Goal: Find specific page/section: Find specific page/section

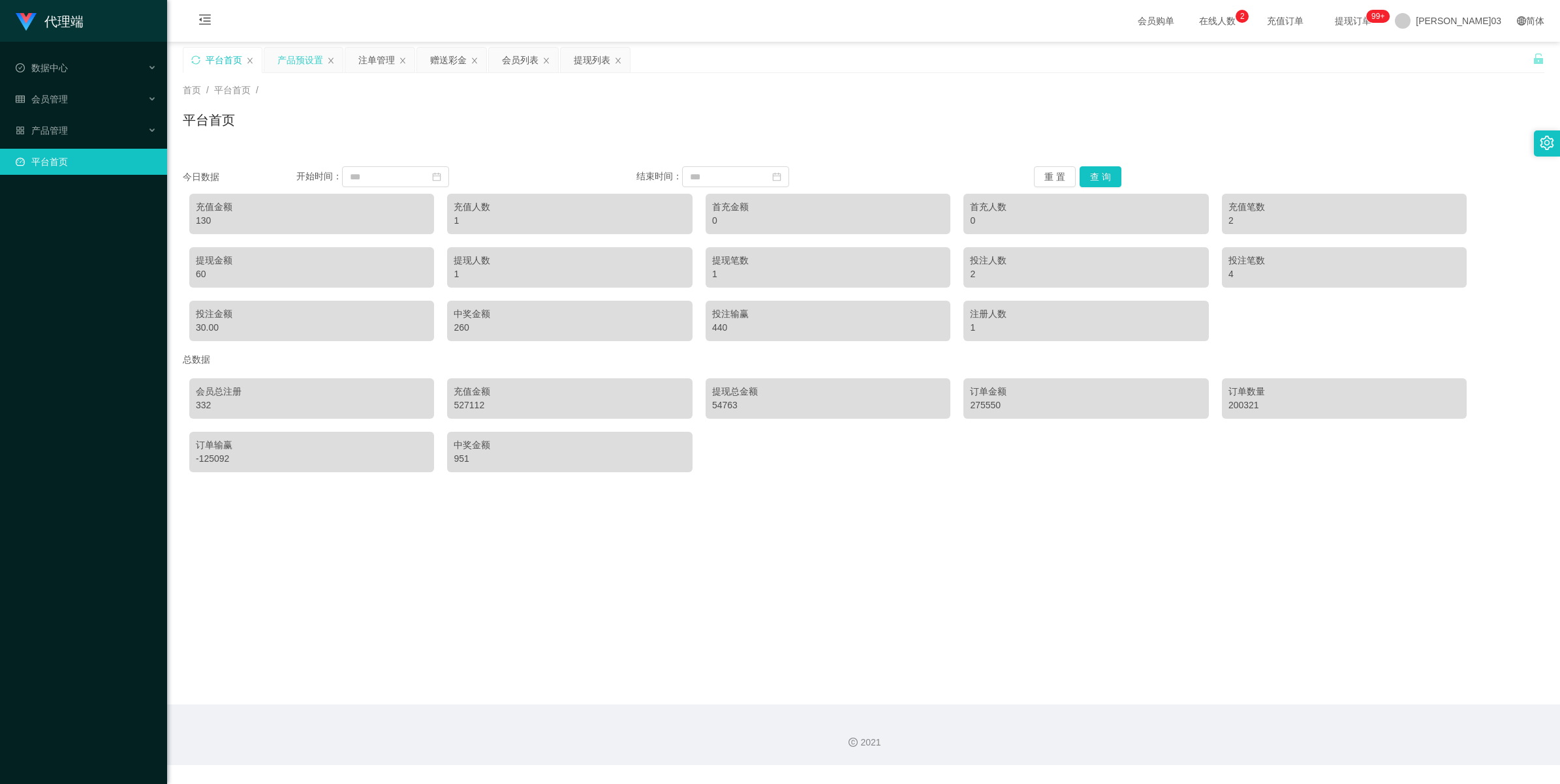
click at [285, 60] on div "产品预设置" at bounding box center [300, 60] width 46 height 24
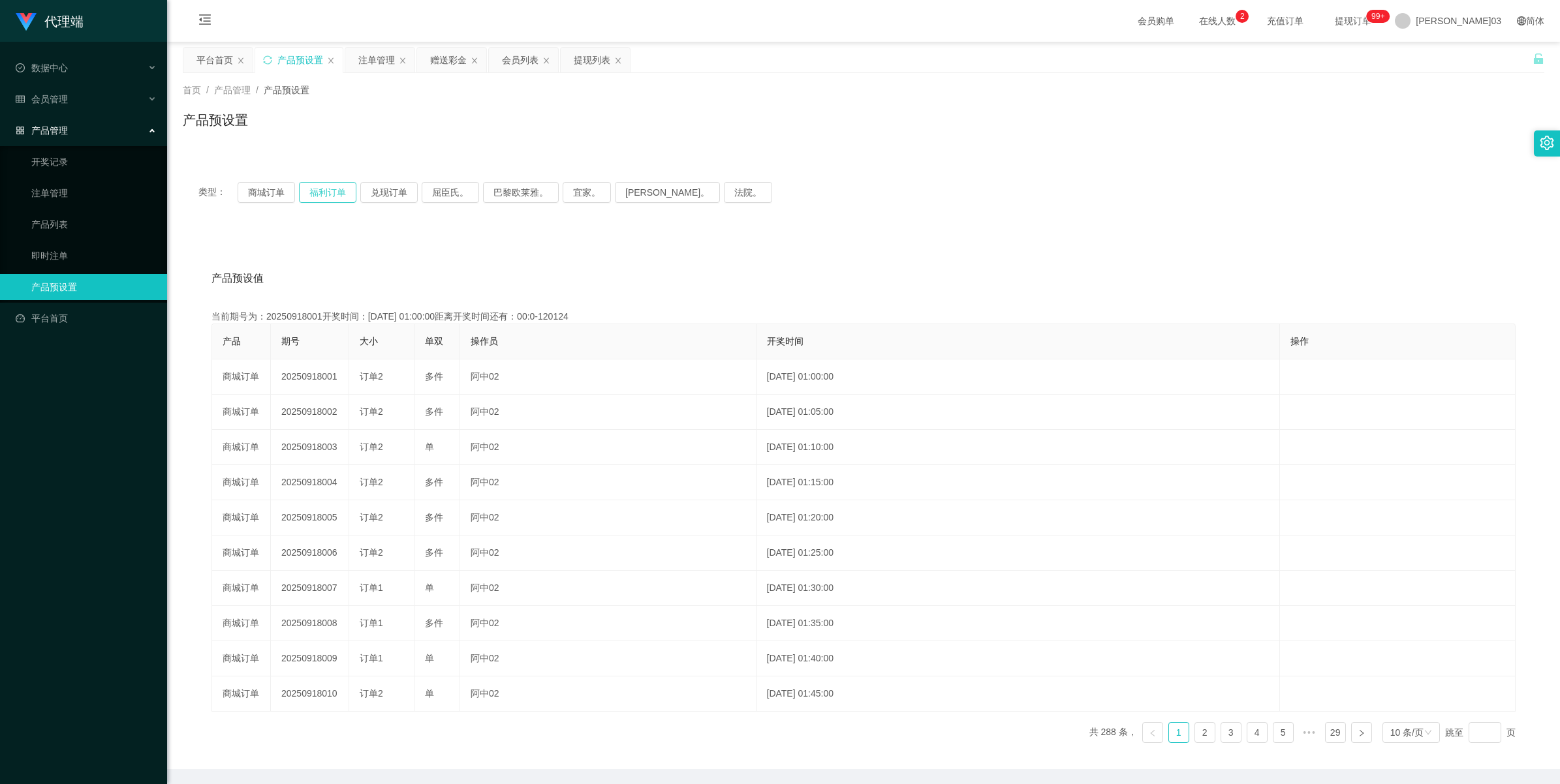
click at [318, 193] on button "福利订单" at bounding box center [328, 192] width 57 height 21
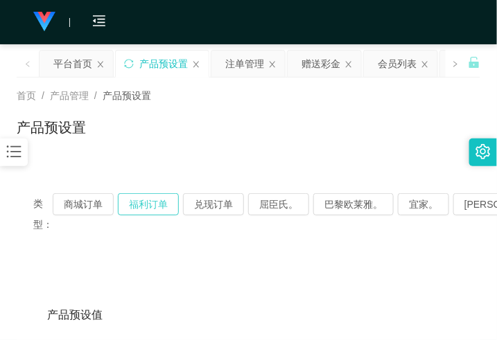
click at [150, 198] on button "福利订单" at bounding box center [148, 204] width 61 height 22
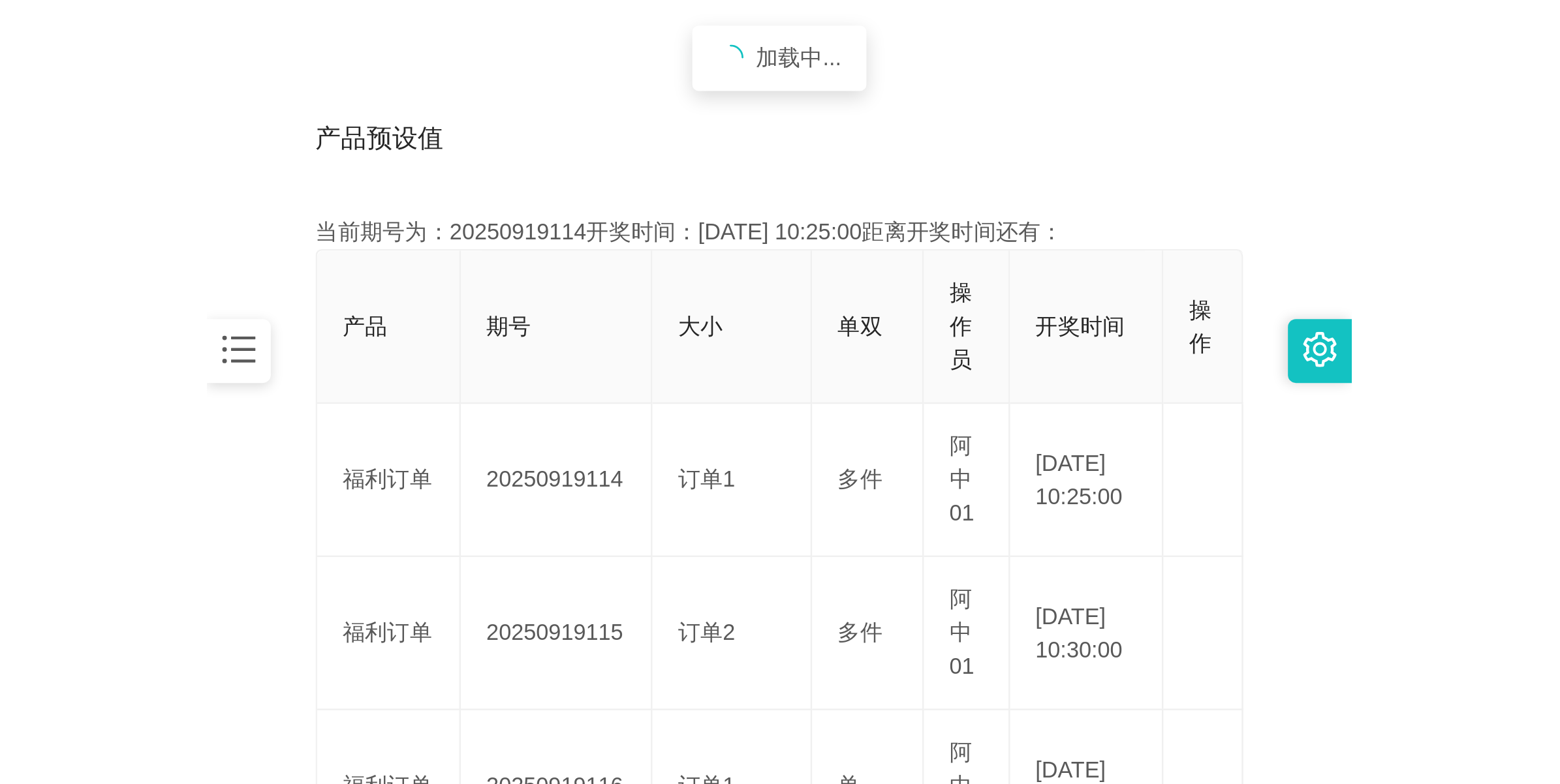
scroll to position [245, 0]
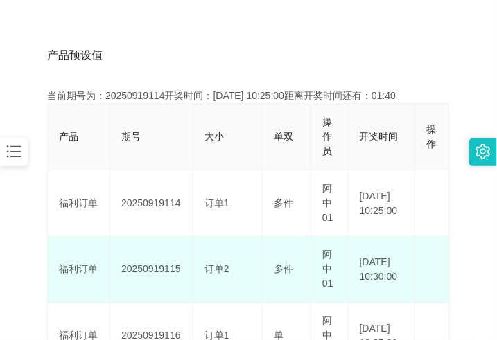
click at [153, 272] on td "20250919115" at bounding box center [151, 270] width 83 height 67
copy td "20250919115"
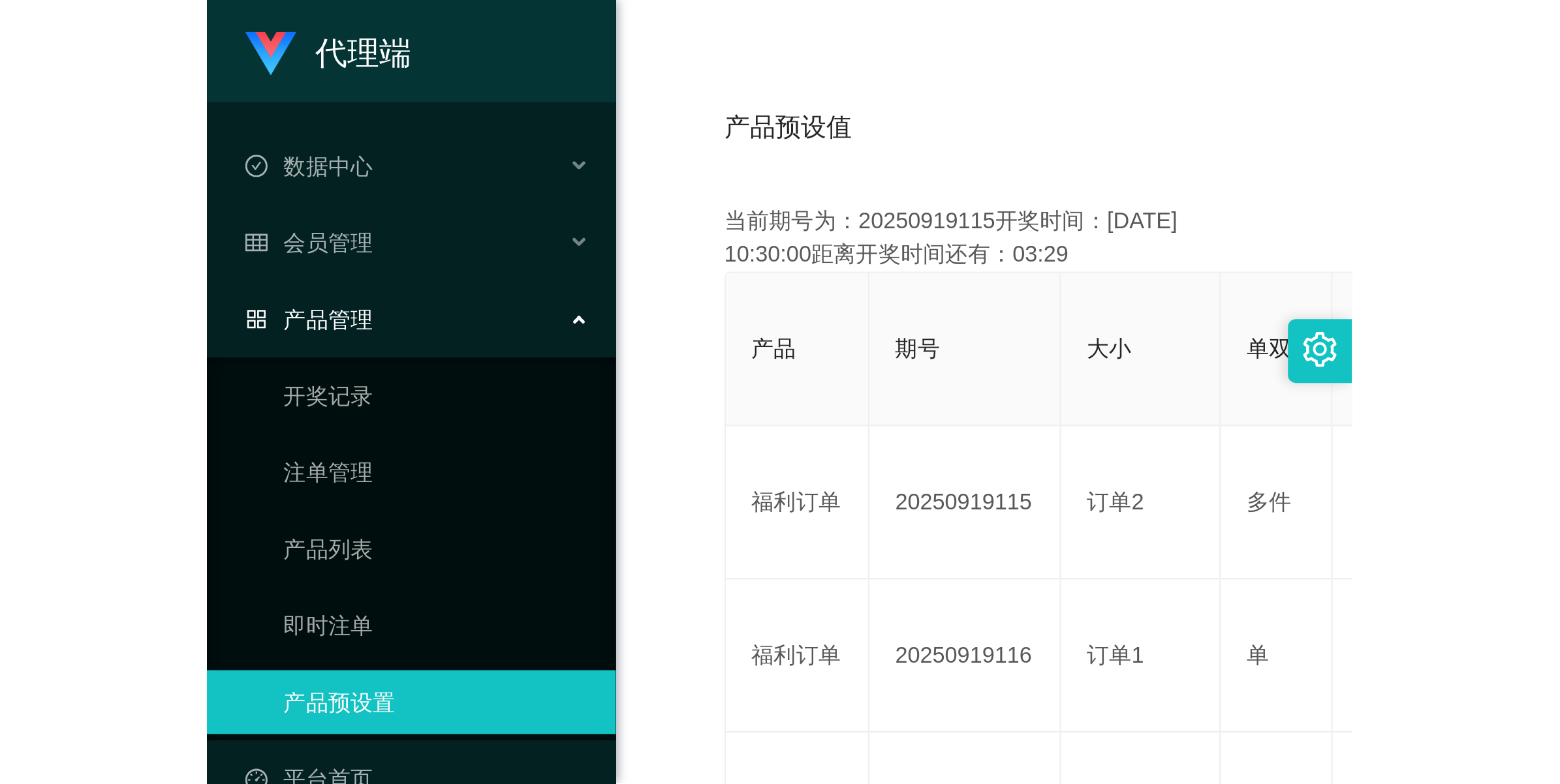
scroll to position [47, 0]
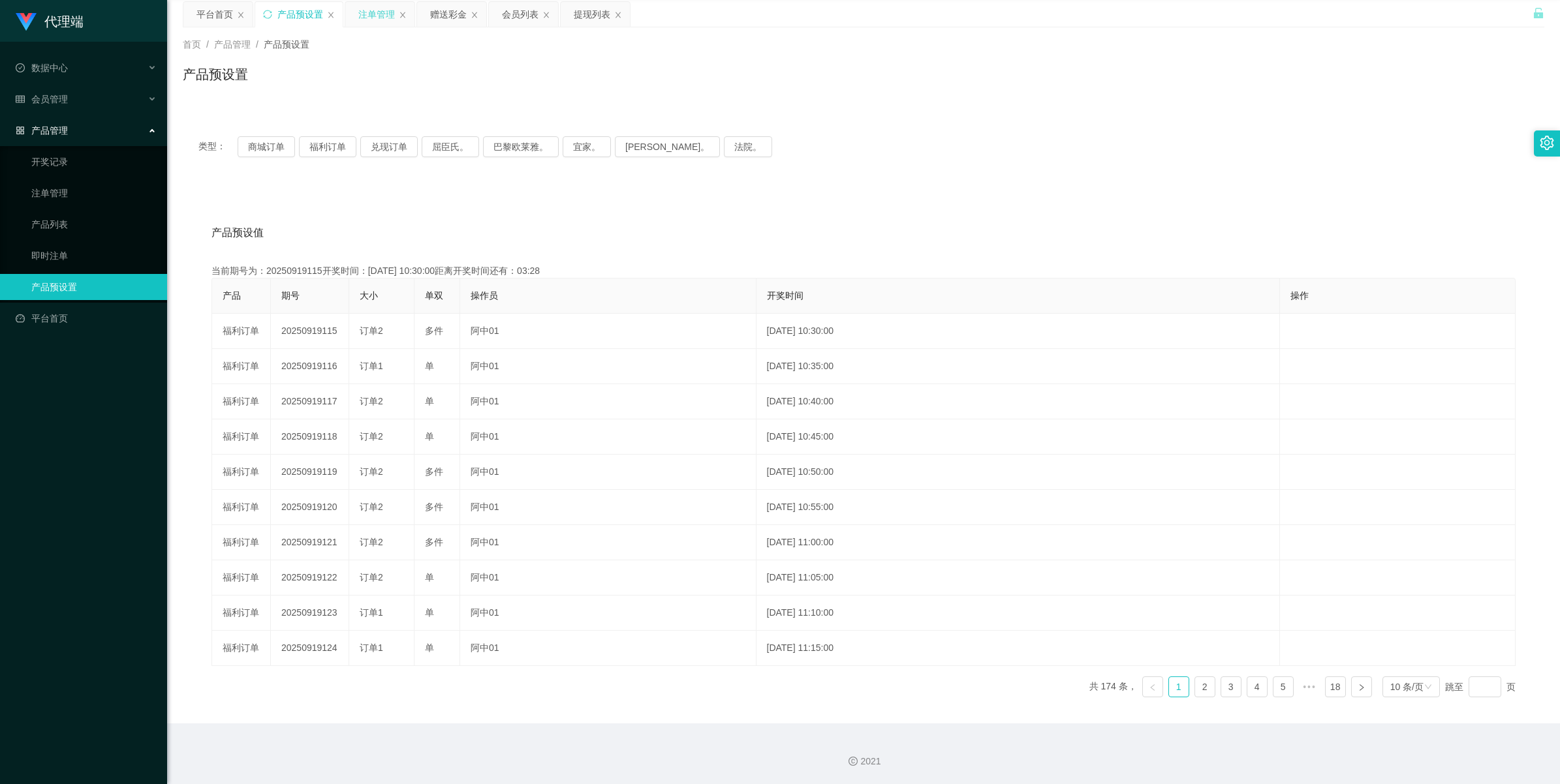
click at [382, 13] on div "注单管理" at bounding box center [377, 14] width 37 height 24
